Goal: Task Accomplishment & Management: Manage account settings

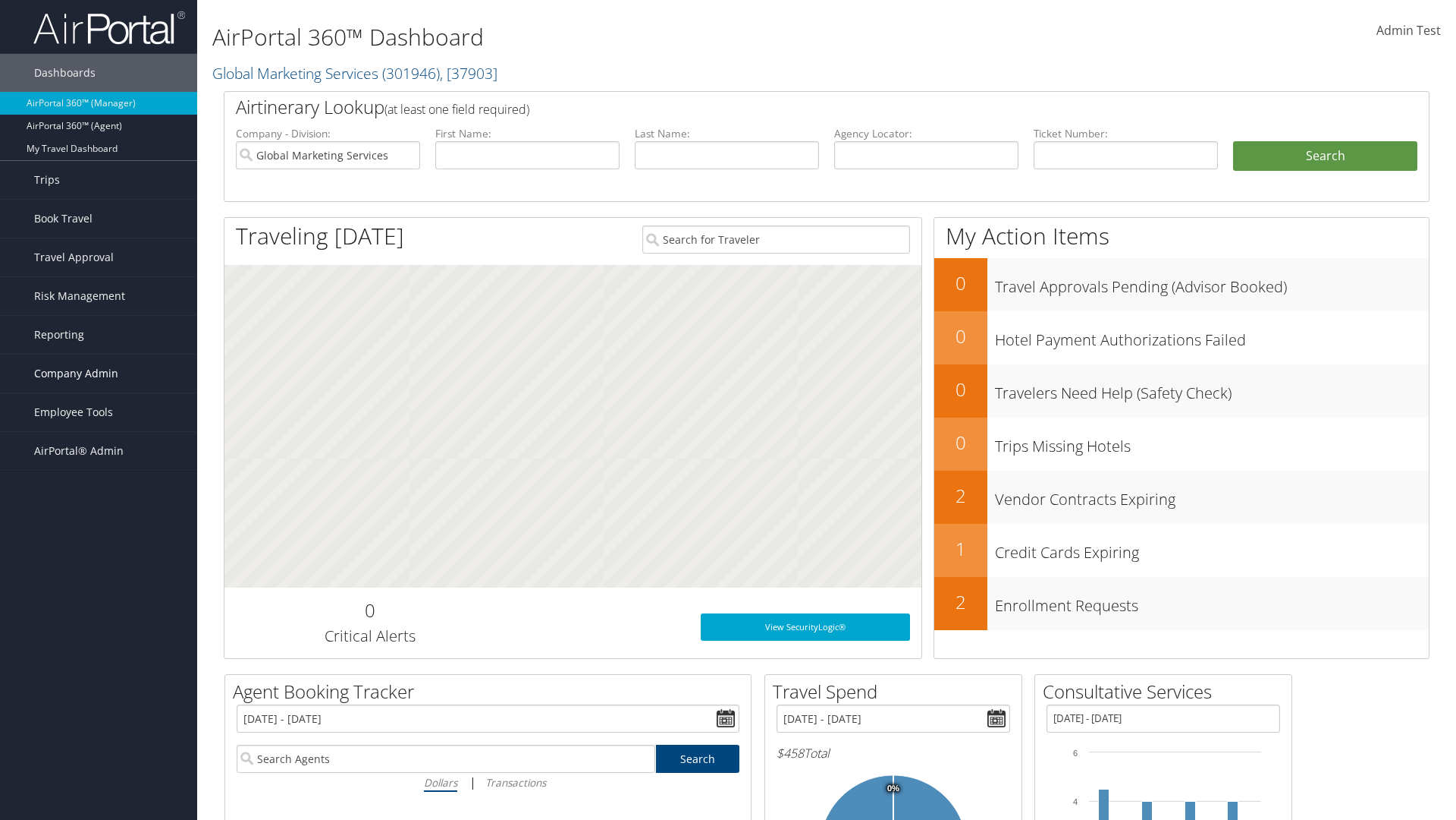
click at [98, 373] on span "Company Admin" at bounding box center [76, 373] width 84 height 38
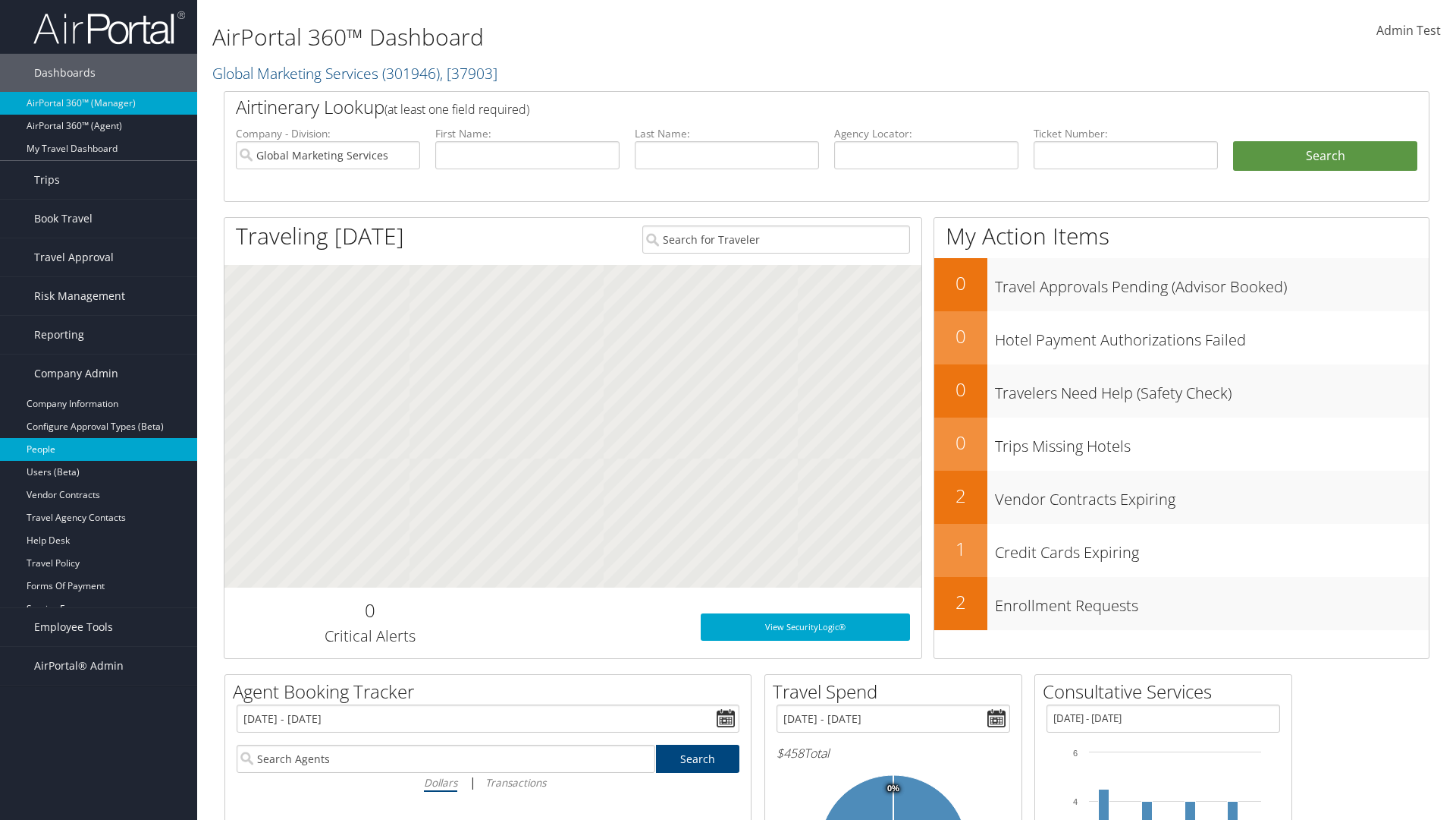
click at [98, 449] on link "People" at bounding box center [98, 449] width 197 height 22
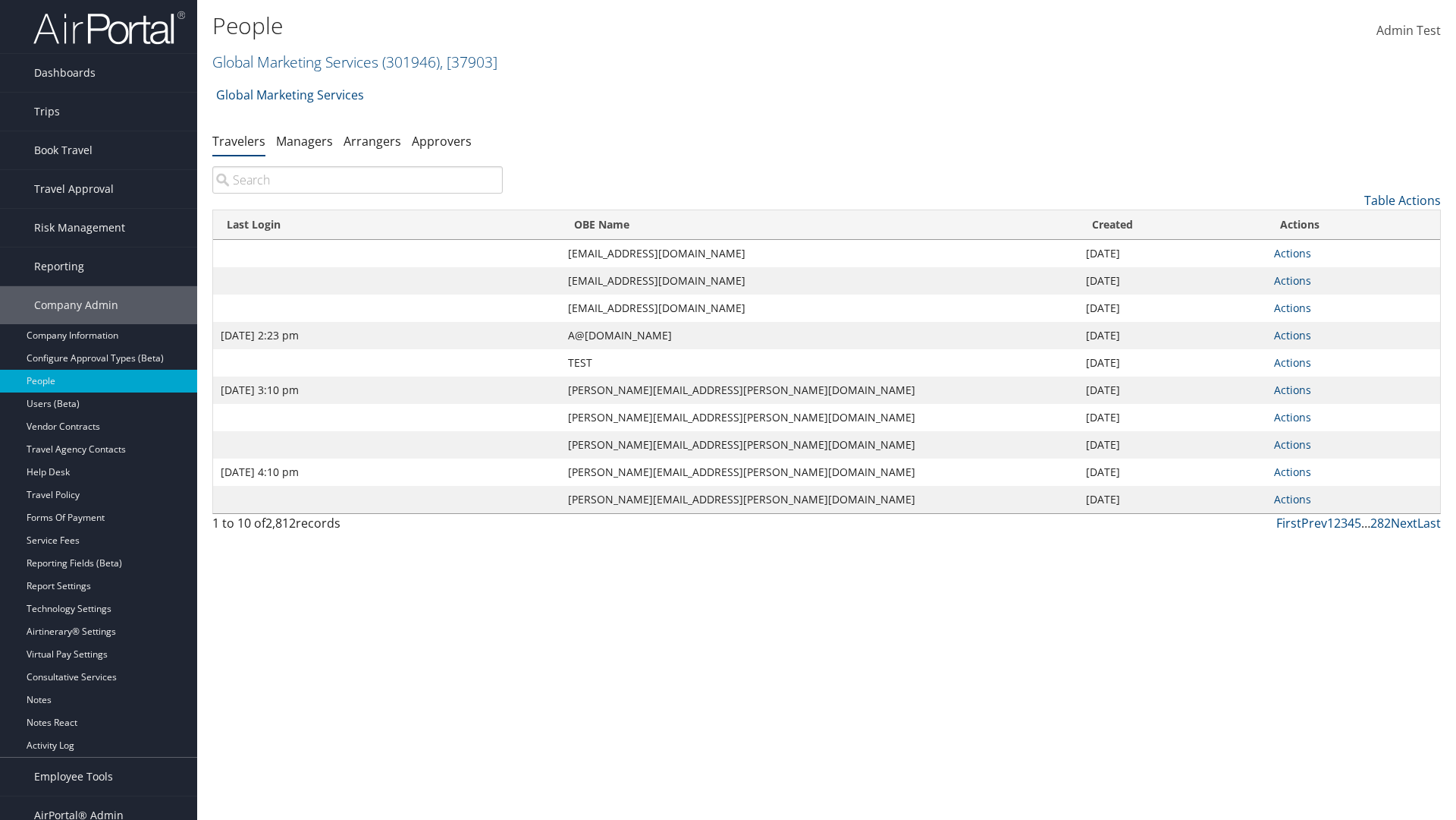
click at [357, 180] on input "search" at bounding box center [357, 180] width 290 height 27
type input "Sep 17, 2020 2:23 pm"
